Goal: Task Accomplishment & Management: Manage account settings

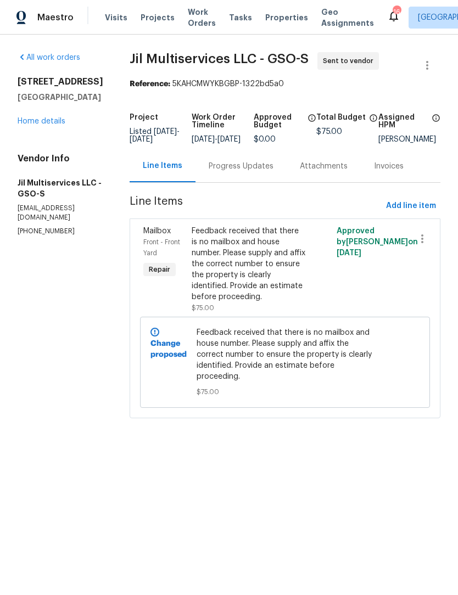
click at [41, 123] on link "Home details" at bounding box center [42, 121] width 48 height 8
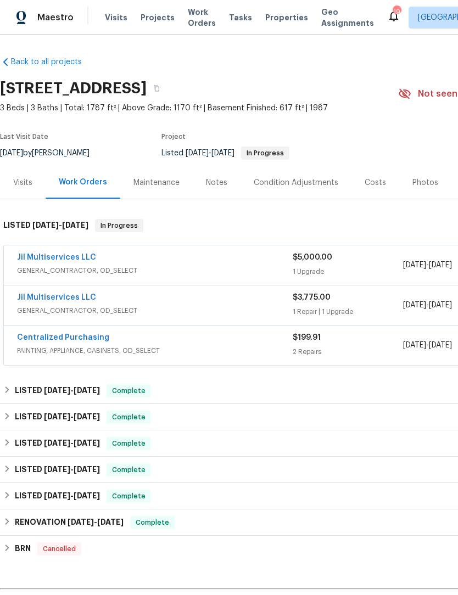
click at [84, 339] on link "Centralized Purchasing" at bounding box center [63, 338] width 92 height 8
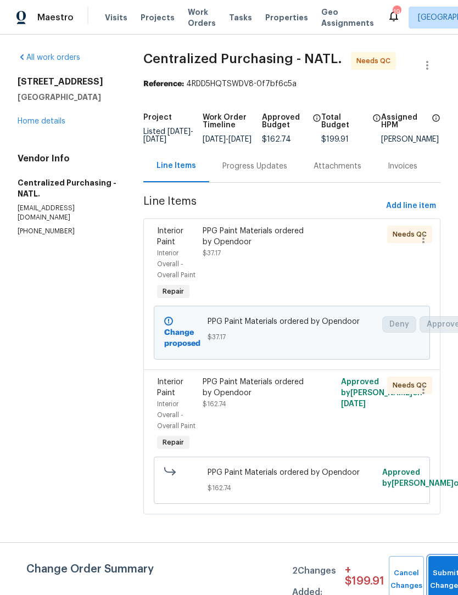
click at [441, 579] on span "Submit Changes" at bounding box center [446, 579] width 24 height 25
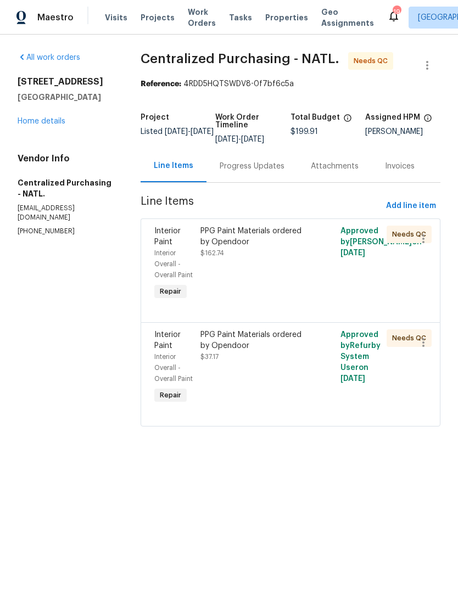
click at [276, 241] on div "PPG Paint Materials ordered by Opendoor" at bounding box center [255, 237] width 110 height 22
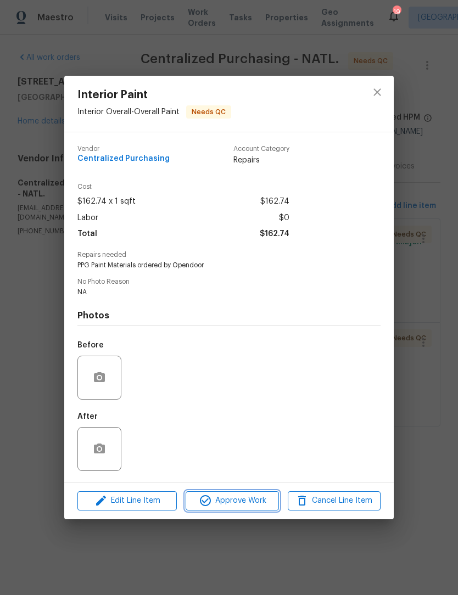
click at [243, 508] on span "Approve Work" at bounding box center [232, 501] width 86 height 14
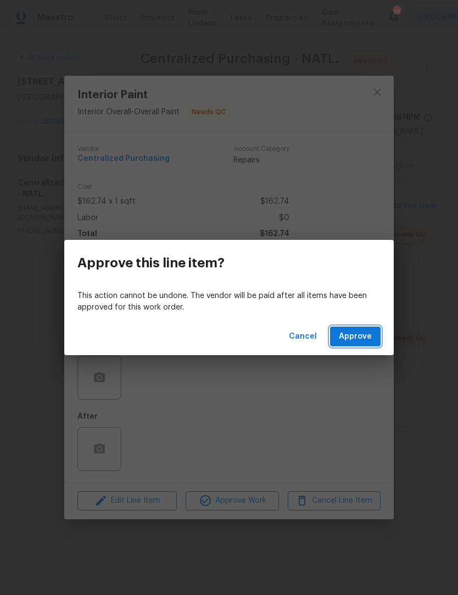
click at [365, 333] on span "Approve" at bounding box center [355, 337] width 33 height 14
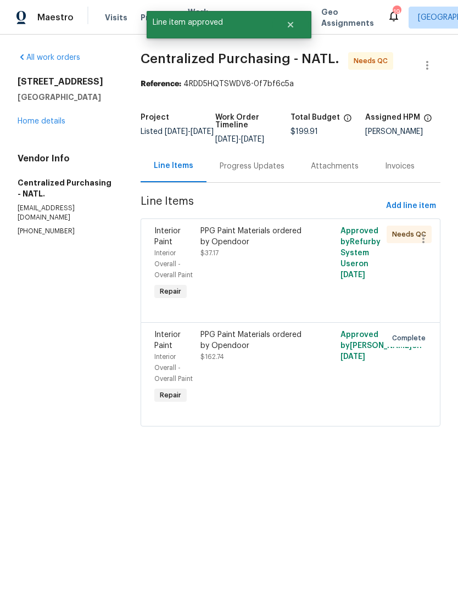
click at [287, 244] on div "PPG Paint Materials ordered by Opendoor" at bounding box center [255, 237] width 110 height 22
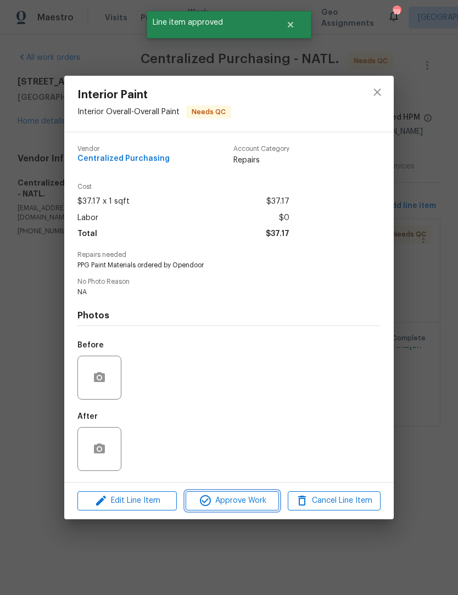
click at [246, 503] on span "Approve Work" at bounding box center [232, 501] width 86 height 14
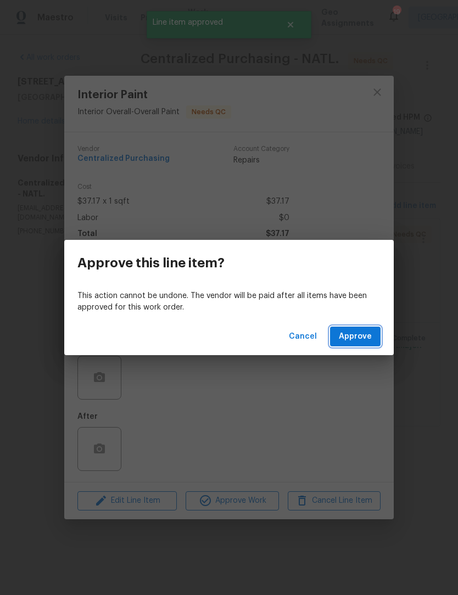
click at [363, 342] on span "Approve" at bounding box center [355, 337] width 33 height 14
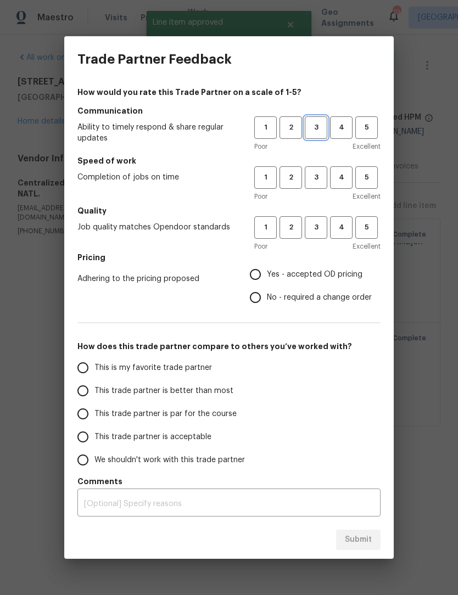
click at [317, 126] on span "3" at bounding box center [316, 127] width 20 height 13
click at [317, 173] on span "3" at bounding box center [316, 177] width 20 height 13
click at [325, 228] on span "3" at bounding box center [316, 227] width 20 height 13
click at [267, 273] on input "Yes - accepted OD pricing" at bounding box center [255, 274] width 23 height 23
radio input "true"
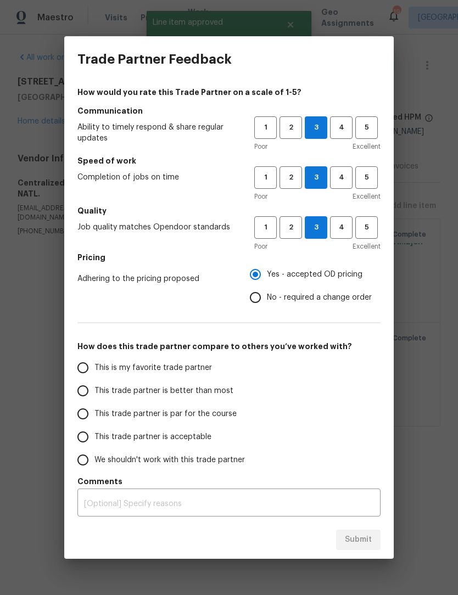
click at [86, 417] on input "This trade partner is par for the course" at bounding box center [82, 413] width 23 height 23
click at [366, 531] on button "Submit" at bounding box center [358, 540] width 44 height 20
radio input "true"
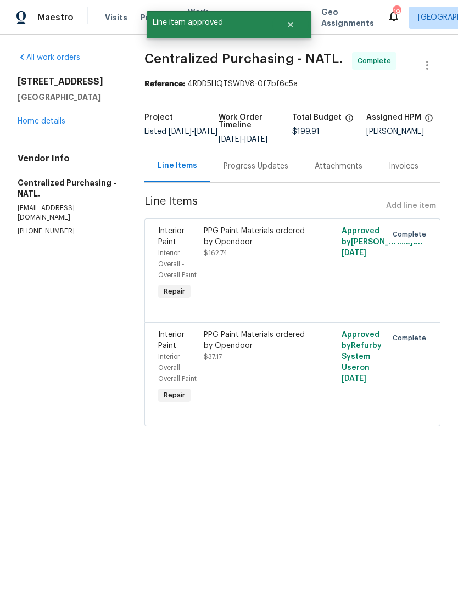
radio input "false"
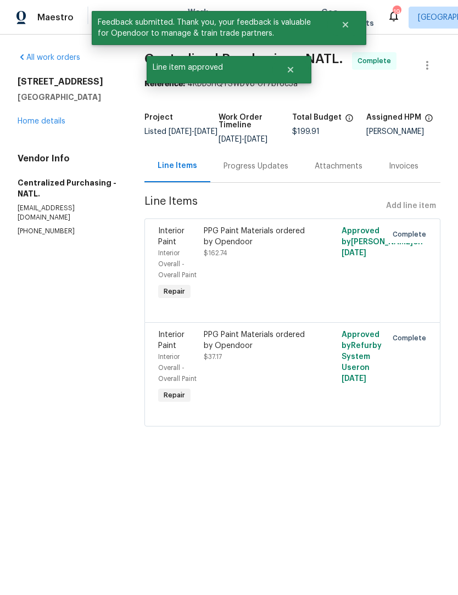
click at [53, 124] on link "Home details" at bounding box center [42, 121] width 48 height 8
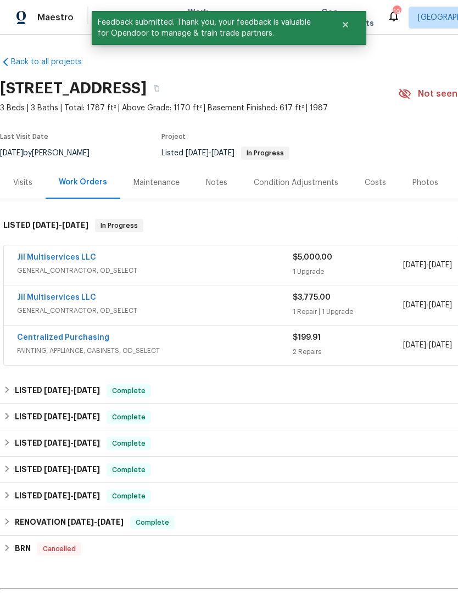
click at [60, 300] on link "Jil Multiservices LLC" at bounding box center [56, 298] width 79 height 8
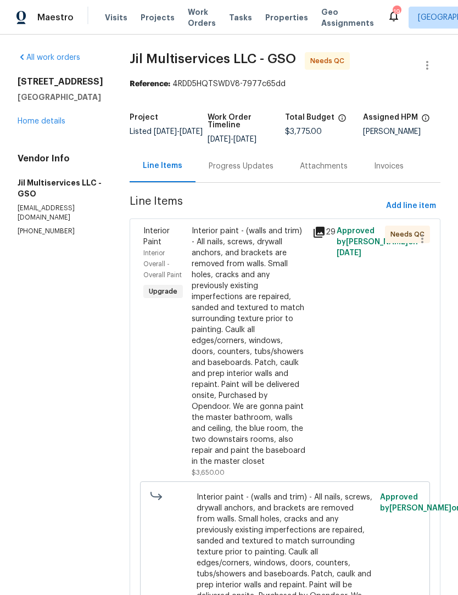
click at [242, 336] on div "Interior paint - (walls and trim) - All nails, screws, drywall anchors, and bra…" at bounding box center [249, 346] width 114 height 241
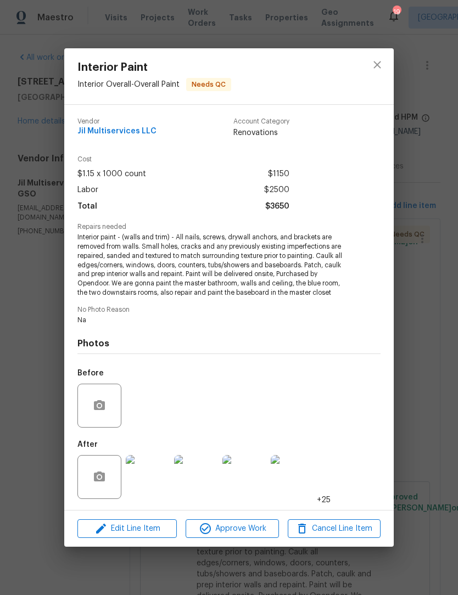
click at [158, 474] on img at bounding box center [148, 477] width 44 height 44
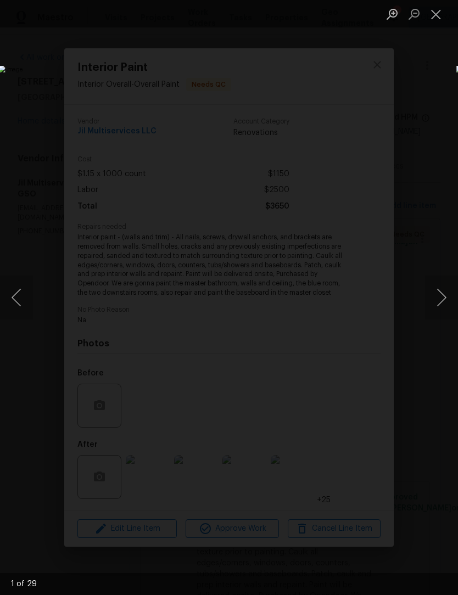
click at [445, 301] on button "Next image" at bounding box center [441, 298] width 33 height 44
click at [447, 298] on button "Next image" at bounding box center [441, 298] width 33 height 44
click at [442, 301] on button "Next image" at bounding box center [441, 298] width 33 height 44
click at [437, 301] on button "Next image" at bounding box center [441, 298] width 33 height 44
click at [441, 298] on button "Next image" at bounding box center [441, 298] width 33 height 44
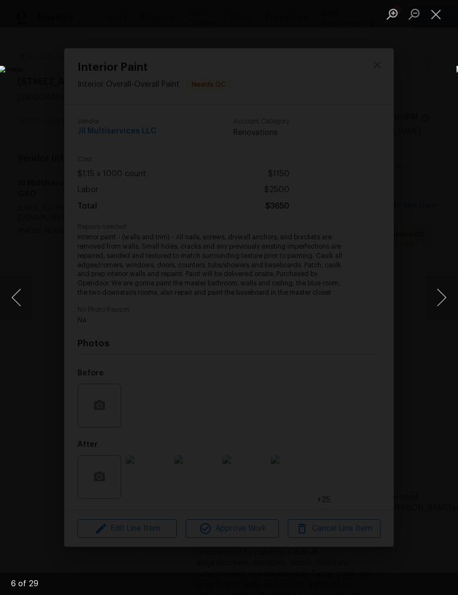
click at [443, 296] on button "Next image" at bounding box center [441, 298] width 33 height 44
click at [442, 296] on button "Next image" at bounding box center [441, 298] width 33 height 44
click at [445, 294] on button "Next image" at bounding box center [441, 298] width 33 height 44
click at [437, 297] on button "Next image" at bounding box center [441, 298] width 33 height 44
click at [442, 295] on button "Next image" at bounding box center [441, 298] width 33 height 44
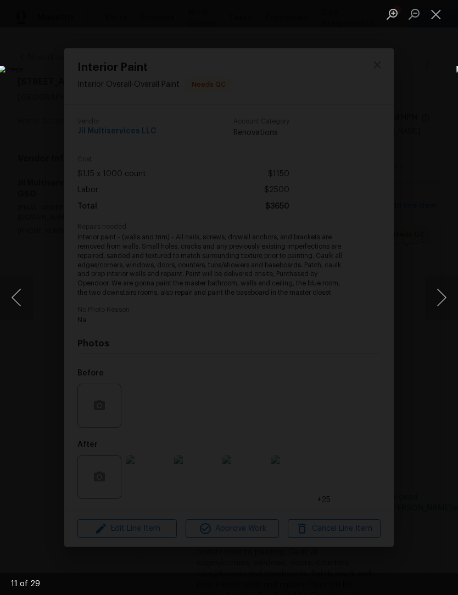
click at [451, 295] on button "Next image" at bounding box center [441, 298] width 33 height 44
click at [447, 304] on button "Next image" at bounding box center [441, 298] width 33 height 44
click at [442, 307] on button "Next image" at bounding box center [441, 298] width 33 height 44
click at [444, 305] on button "Next image" at bounding box center [441, 298] width 33 height 44
click at [444, 304] on button "Next image" at bounding box center [441, 298] width 33 height 44
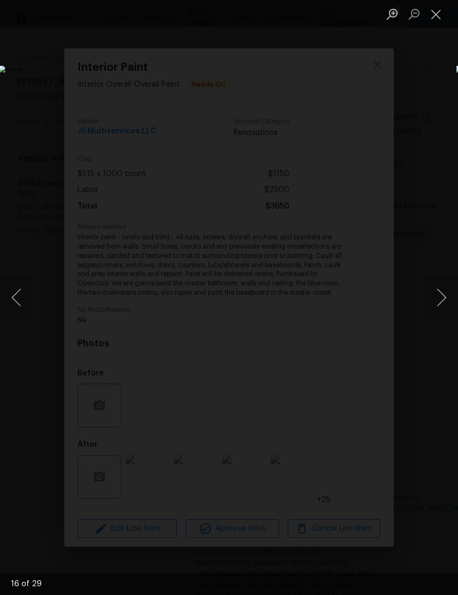
click at [440, 302] on button "Next image" at bounding box center [441, 298] width 33 height 44
click at [442, 303] on button "Next image" at bounding box center [441, 298] width 33 height 44
click at [442, 301] on button "Next image" at bounding box center [441, 298] width 33 height 44
click at [437, 304] on button "Next image" at bounding box center [441, 298] width 33 height 44
click at [443, 296] on button "Next image" at bounding box center [441, 298] width 33 height 44
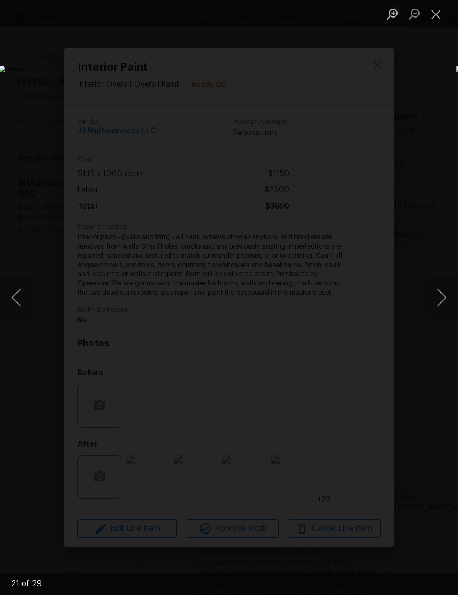
click at [442, 301] on button "Next image" at bounding box center [441, 298] width 33 height 44
click at [440, 305] on button "Next image" at bounding box center [441, 298] width 33 height 44
click at [435, 14] on button "Close lightbox" at bounding box center [436, 13] width 22 height 19
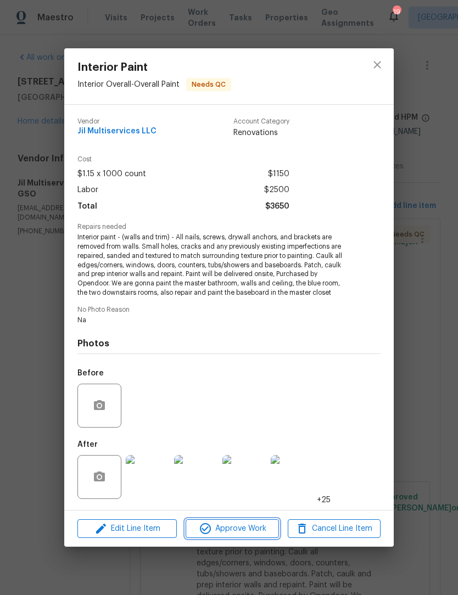
click at [254, 532] on span "Approve Work" at bounding box center [232, 529] width 86 height 14
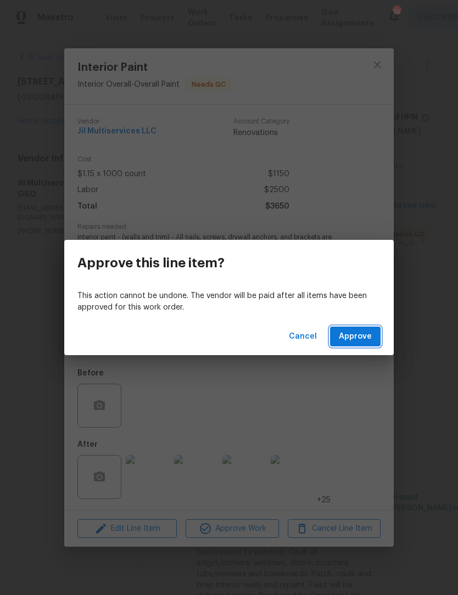
click at [369, 340] on span "Approve" at bounding box center [355, 337] width 33 height 14
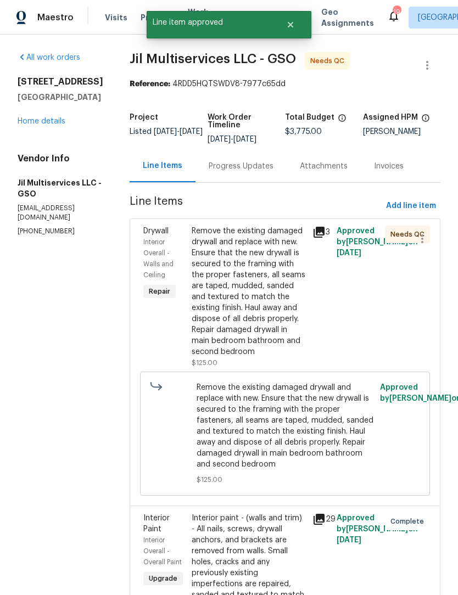
click at [278, 305] on div "Remove the existing damaged drywall and replace with new. Ensure that the new d…" at bounding box center [249, 292] width 114 height 132
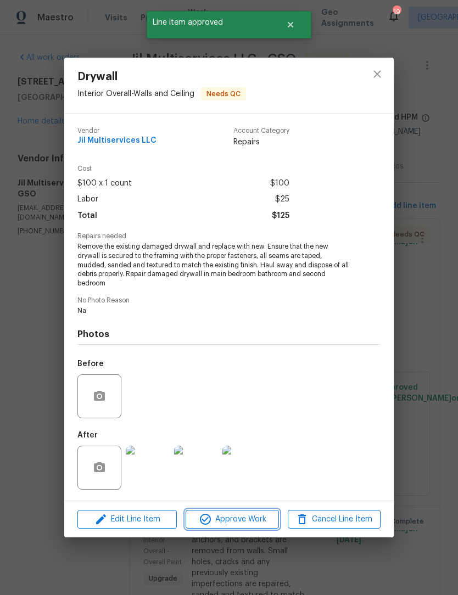
click at [240, 524] on span "Approve Work" at bounding box center [232, 520] width 86 height 14
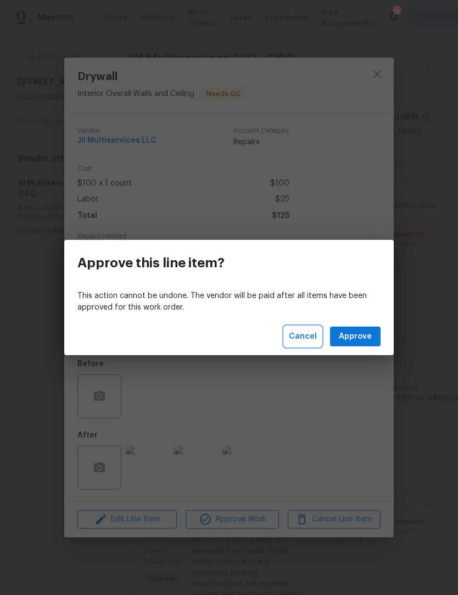
click at [304, 341] on span "Cancel" at bounding box center [303, 337] width 28 height 14
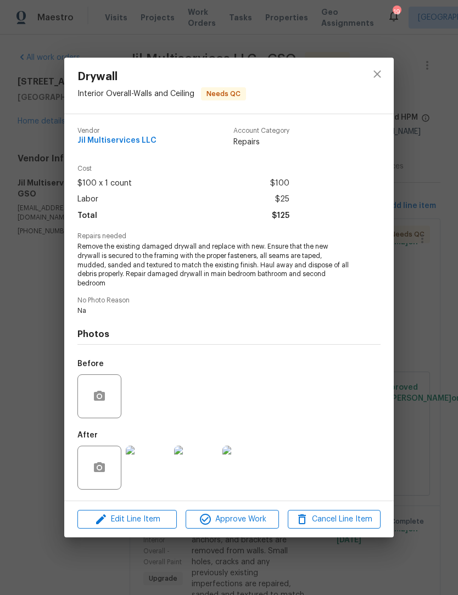
click at [158, 470] on img at bounding box center [148, 468] width 44 height 44
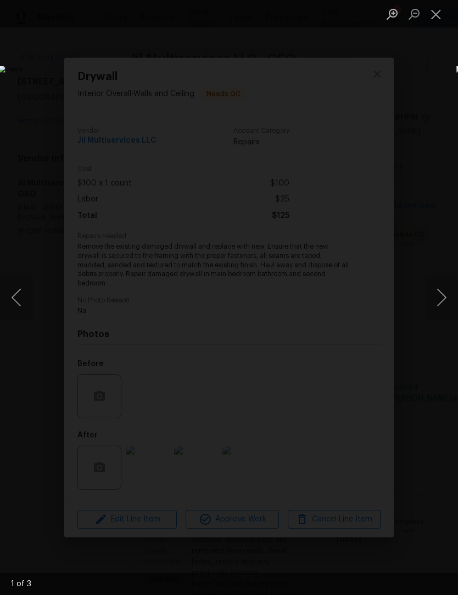
click at [443, 292] on button "Next image" at bounding box center [441, 298] width 33 height 44
click at [445, 290] on button "Next image" at bounding box center [441, 298] width 33 height 44
click at [430, 22] on button "Close lightbox" at bounding box center [436, 13] width 22 height 19
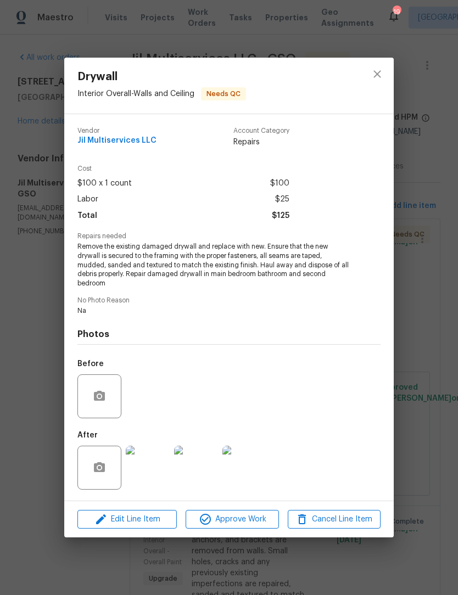
click at [249, 526] on span "Approve Work" at bounding box center [232, 520] width 86 height 14
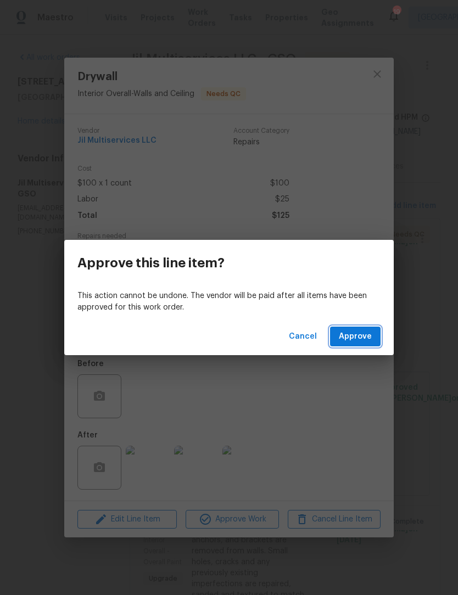
click at [365, 342] on span "Approve" at bounding box center [355, 337] width 33 height 14
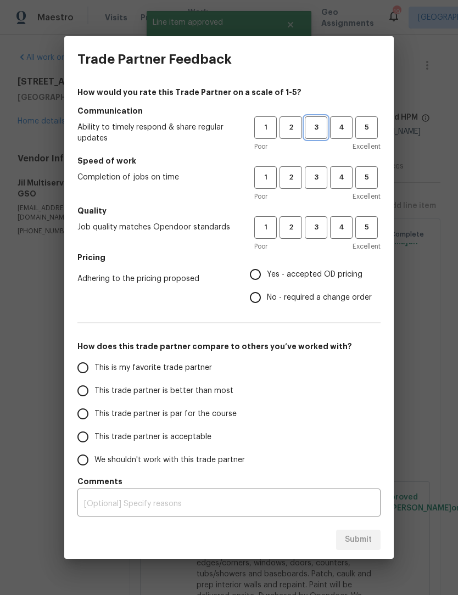
click at [323, 117] on button "3" at bounding box center [316, 127] width 23 height 23
click at [311, 176] on span "3" at bounding box center [316, 177] width 20 height 13
click at [318, 233] on span "3" at bounding box center [316, 227] width 20 height 13
click at [263, 279] on input "Yes - accepted OD pricing" at bounding box center [255, 274] width 23 height 23
radio input "true"
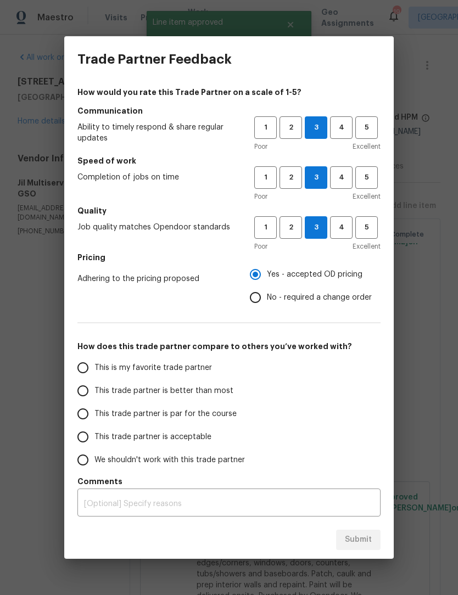
click at [91, 420] on input "This trade partner is par for the course" at bounding box center [82, 413] width 23 height 23
click at [365, 536] on span "Submit" at bounding box center [358, 540] width 27 height 14
radio input "true"
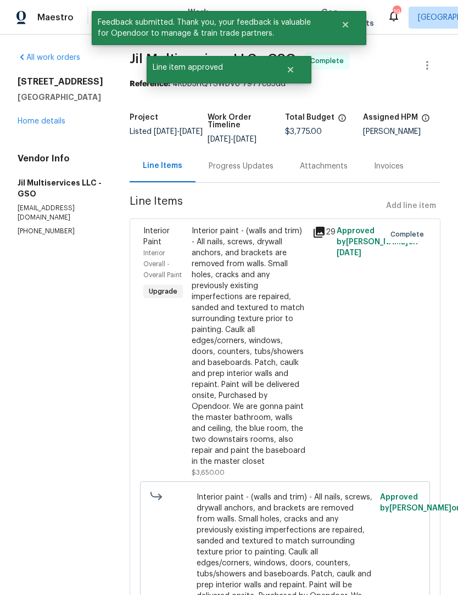
click at [47, 125] on link "Home details" at bounding box center [42, 121] width 48 height 8
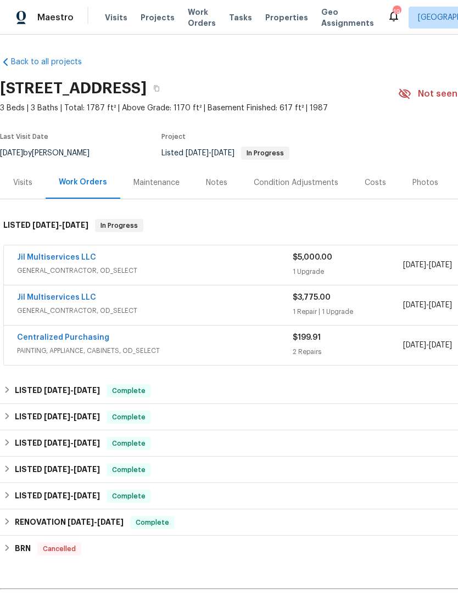
click at [63, 260] on link "Jil Multiservices LLC" at bounding box center [56, 258] width 79 height 8
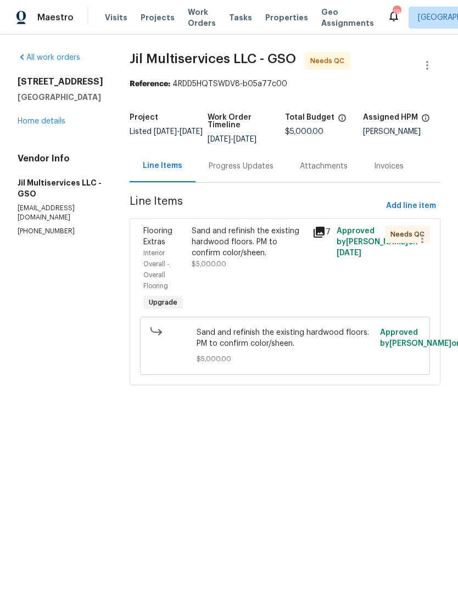
click at [260, 245] on div "Sand and refinish the existing hardwood floors. PM to confirm color/sheen." at bounding box center [249, 242] width 114 height 33
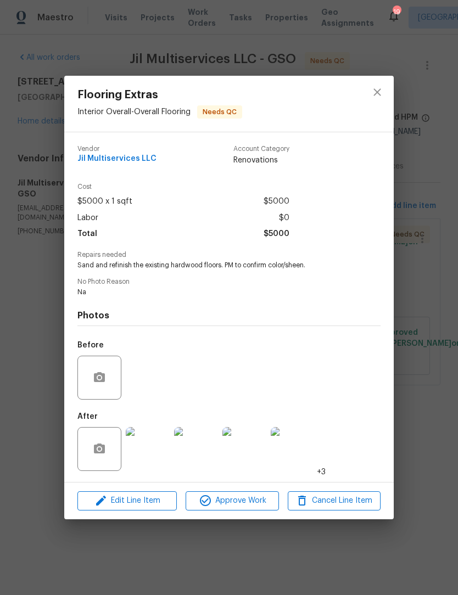
click at [152, 451] on img at bounding box center [148, 449] width 44 height 44
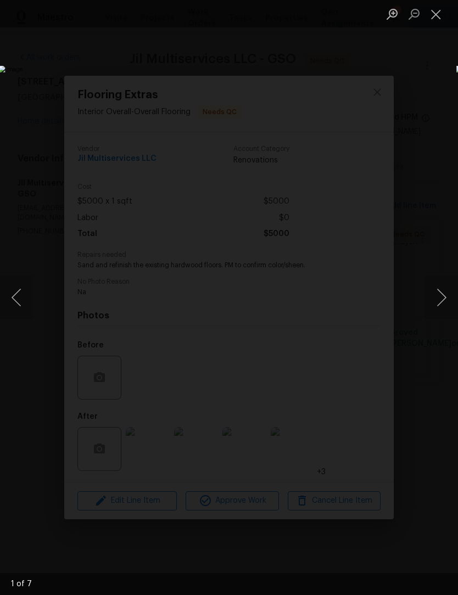
click at [445, 301] on button "Next image" at bounding box center [441, 298] width 33 height 44
click at [446, 299] on button "Next image" at bounding box center [441, 298] width 33 height 44
click at [443, 299] on button "Next image" at bounding box center [441, 298] width 33 height 44
click at [446, 297] on button "Next image" at bounding box center [441, 298] width 33 height 44
click at [445, 299] on button "Next image" at bounding box center [441, 298] width 33 height 44
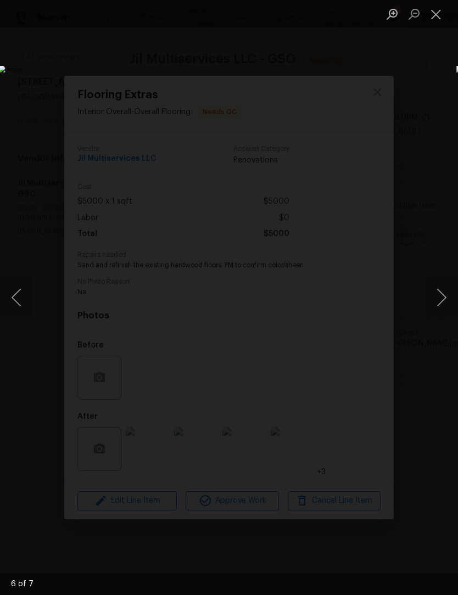
click at [445, 297] on button "Next image" at bounding box center [441, 298] width 33 height 44
click at [438, 14] on button "Close lightbox" at bounding box center [436, 13] width 22 height 19
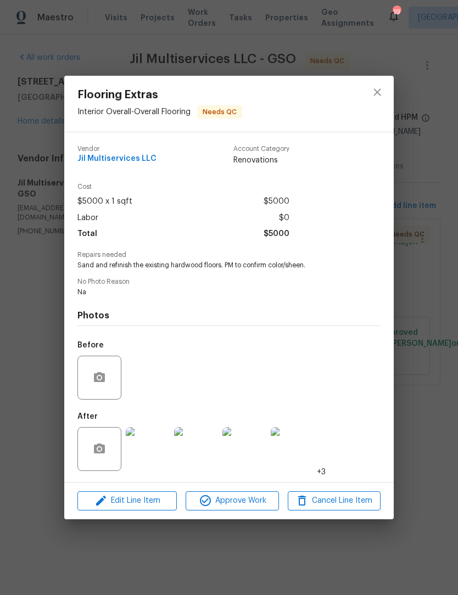
click at [238, 518] on div "Edit Line Item Approve Work Cancel Line Item" at bounding box center [228, 500] width 329 height 37
click at [252, 507] on span "Approve Work" at bounding box center [232, 501] width 86 height 14
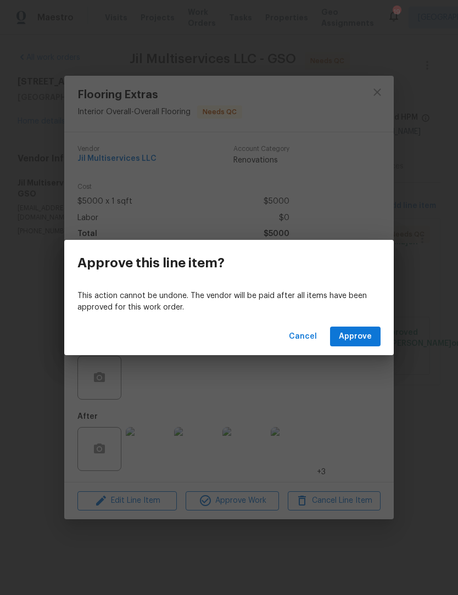
click at [364, 336] on span "Approve" at bounding box center [355, 337] width 33 height 14
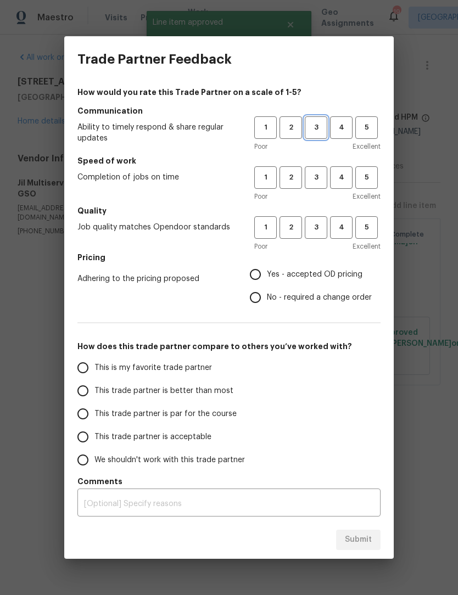
click at [320, 122] on span "3" at bounding box center [316, 127] width 20 height 13
click at [317, 188] on button "3" at bounding box center [316, 177] width 23 height 23
click at [307, 237] on button "3" at bounding box center [316, 227] width 23 height 23
click at [261, 282] on input "Yes - accepted OD pricing" at bounding box center [255, 274] width 23 height 23
radio input "true"
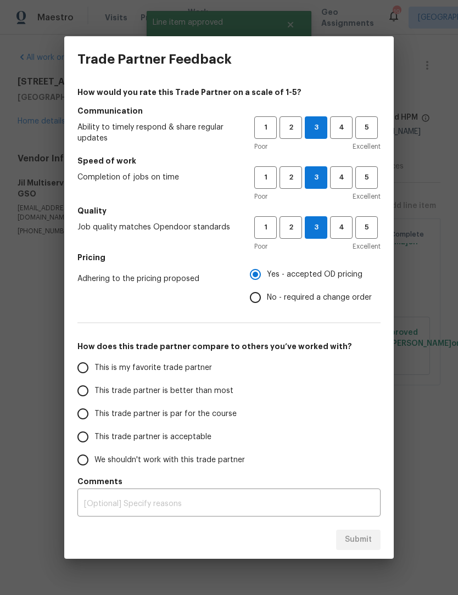
click at [82, 428] on input "This trade partner is acceptable" at bounding box center [82, 436] width 23 height 23
radio input "false"
click at [86, 411] on input "This trade partner is par for the course" at bounding box center [82, 413] width 23 height 23
click at [367, 531] on button "Submit" at bounding box center [358, 540] width 44 height 20
radio input "true"
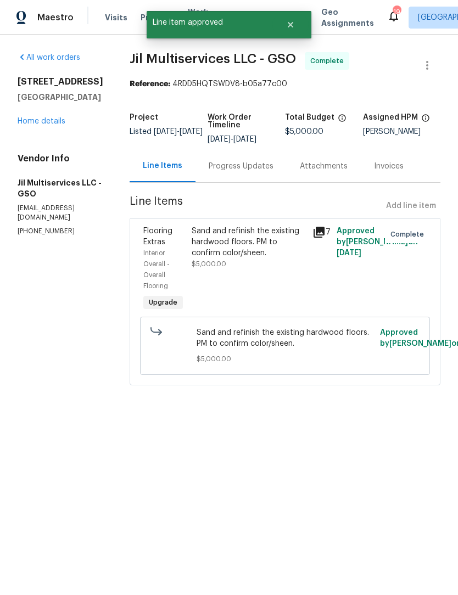
radio input "false"
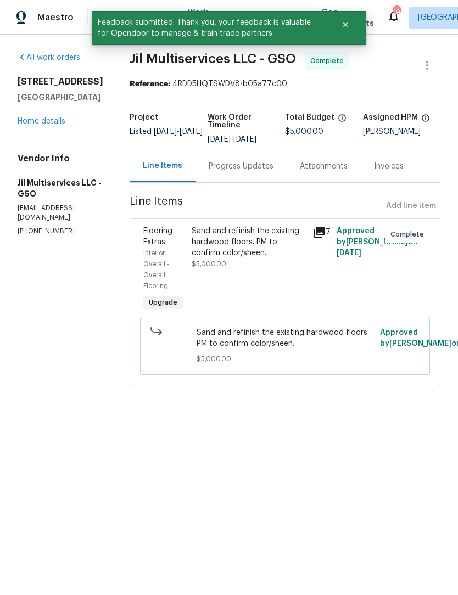
click at [47, 125] on link "Home details" at bounding box center [42, 121] width 48 height 8
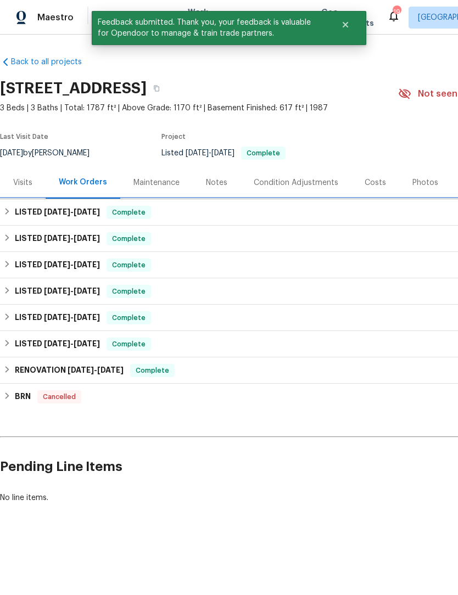
click at [65, 214] on span "[DATE]" at bounding box center [57, 212] width 26 height 8
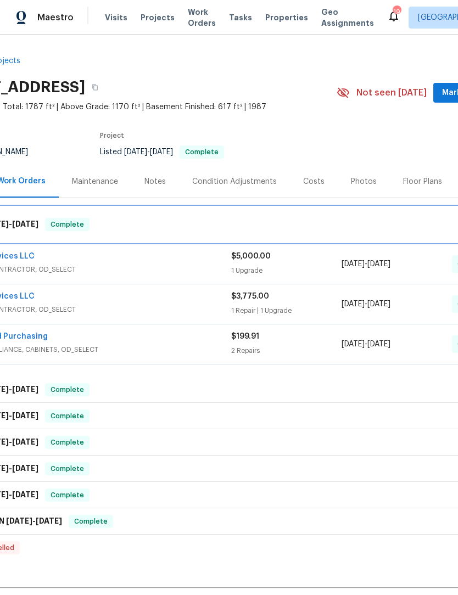
scroll to position [7, 132]
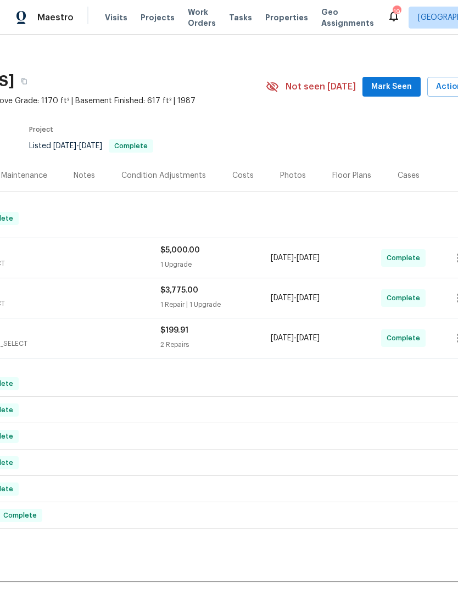
click at [396, 87] on span "Mark Seen" at bounding box center [391, 87] width 41 height 14
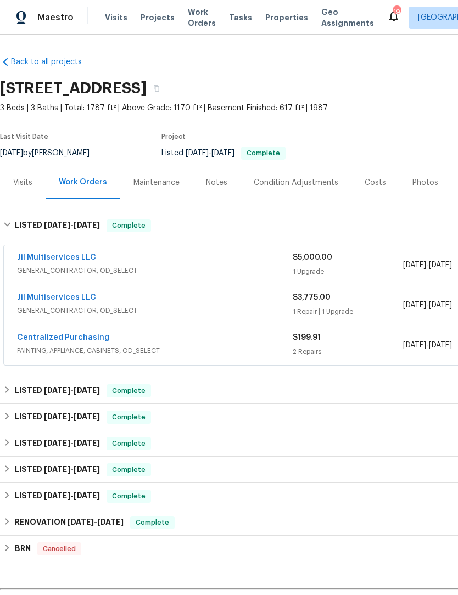
scroll to position [0, 0]
